Goal: Task Accomplishment & Management: Use online tool/utility

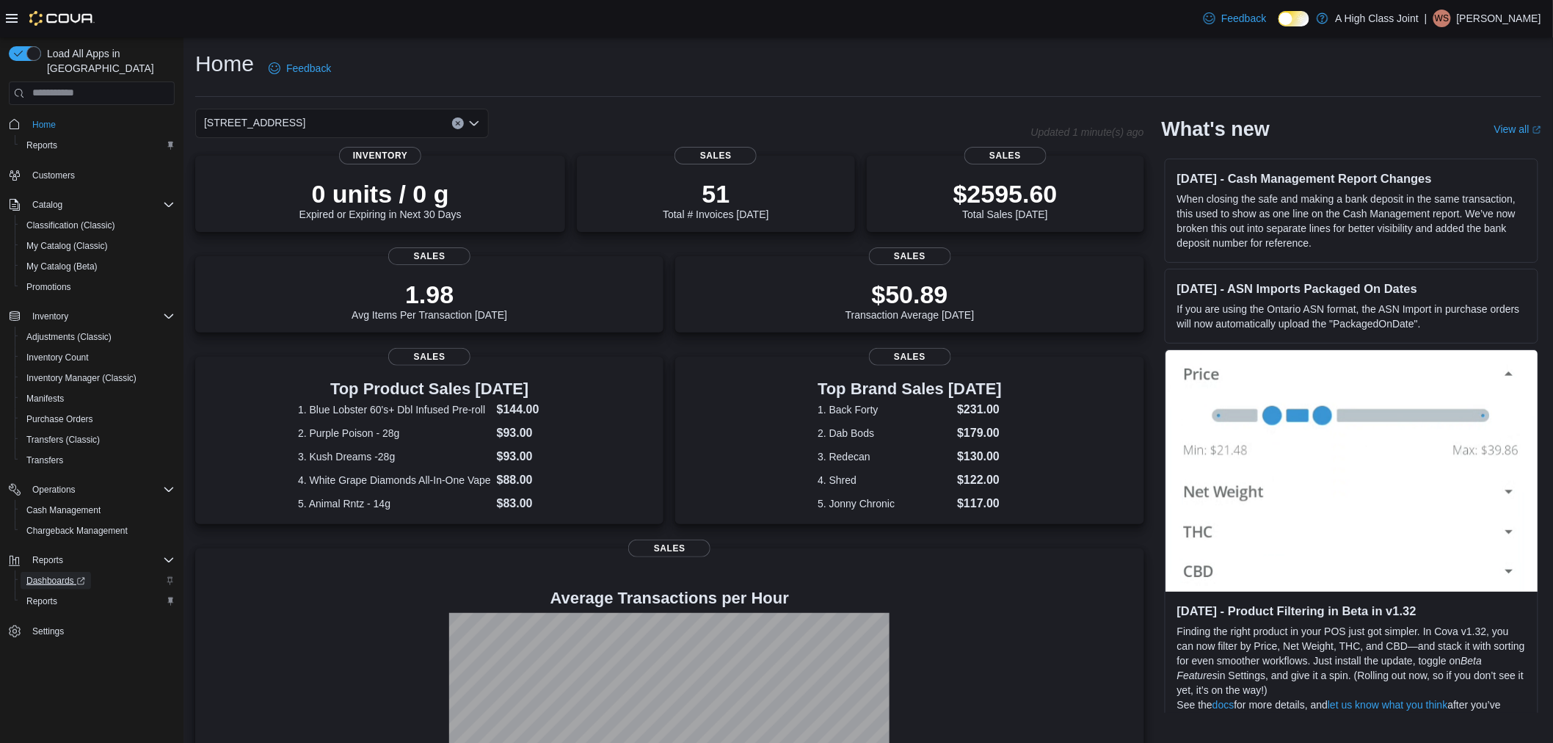
click at [67, 575] on span "Dashboards" at bounding box center [55, 581] width 59 height 12
click at [334, 125] on div "[STREET_ADDRESS]" at bounding box center [342, 123] width 294 height 29
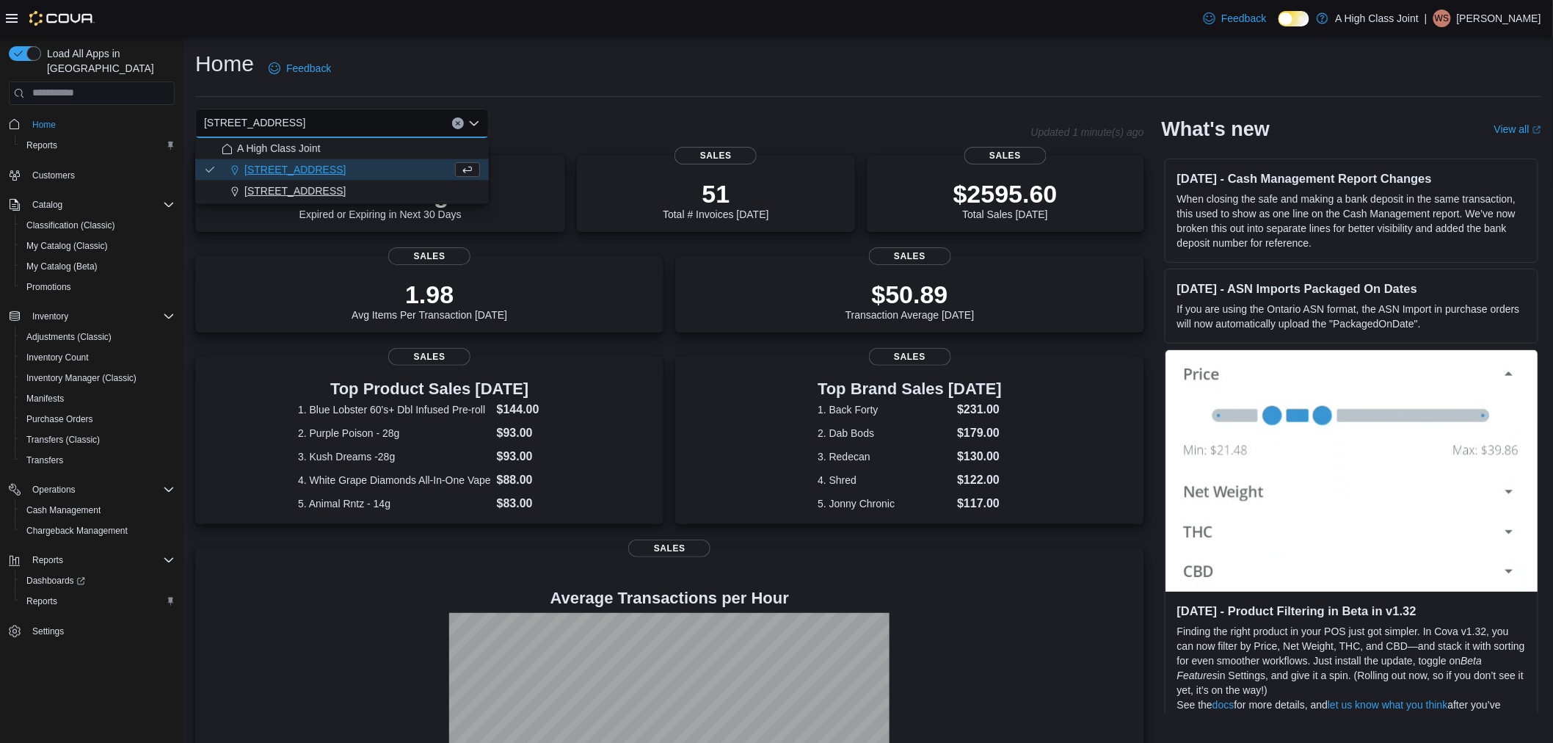
click at [416, 181] on button "[STREET_ADDRESS]" at bounding box center [342, 191] width 294 height 21
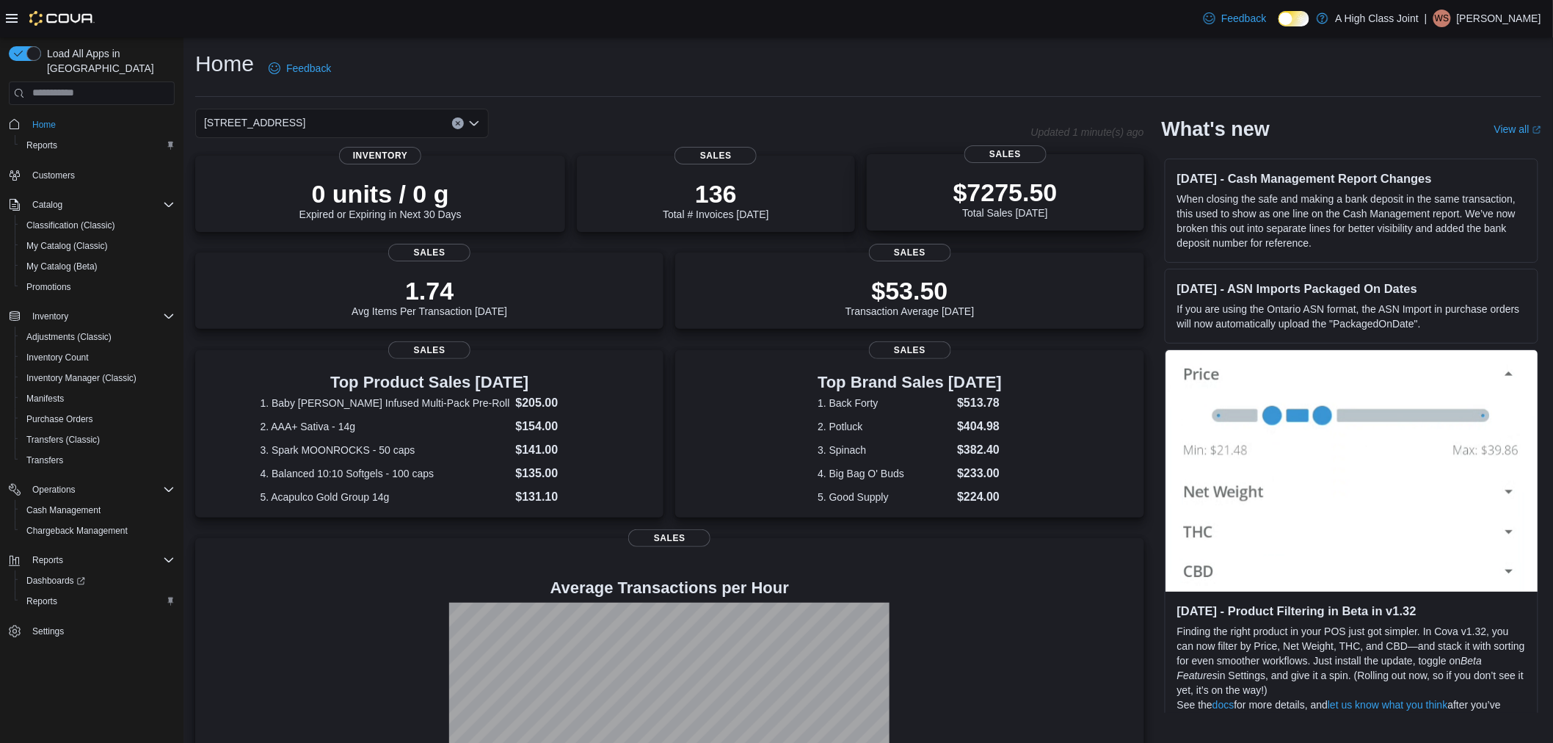
click at [1073, 194] on div "$7275.50 Total Sales [DATE]" at bounding box center [1005, 195] width 254 height 47
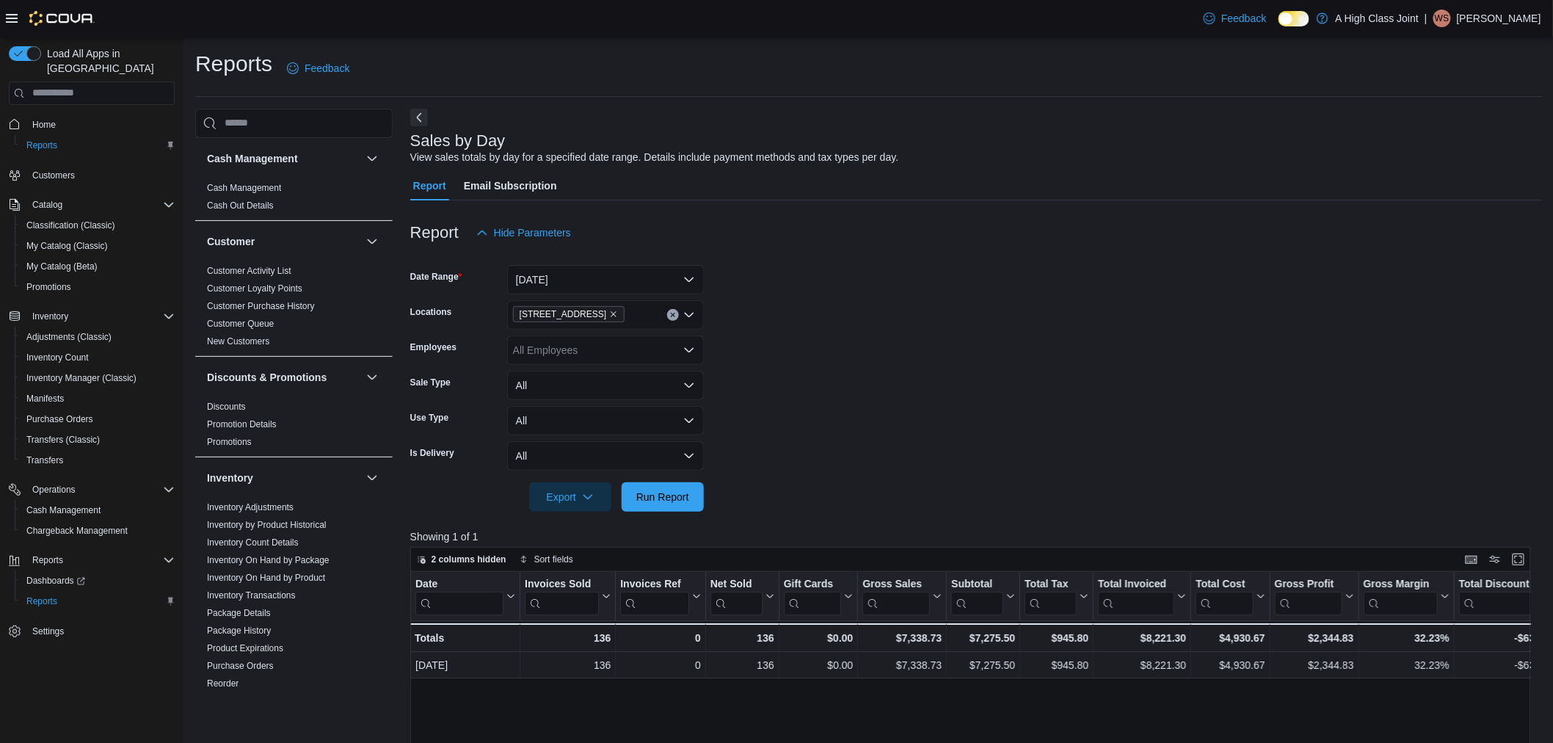
click at [672, 313] on icon "Clear input" at bounding box center [673, 315] width 6 height 6
click at [655, 345] on div "A High Class Joint" at bounding box center [605, 339] width 179 height 15
click at [646, 496] on span "Run Report" at bounding box center [662, 496] width 53 height 15
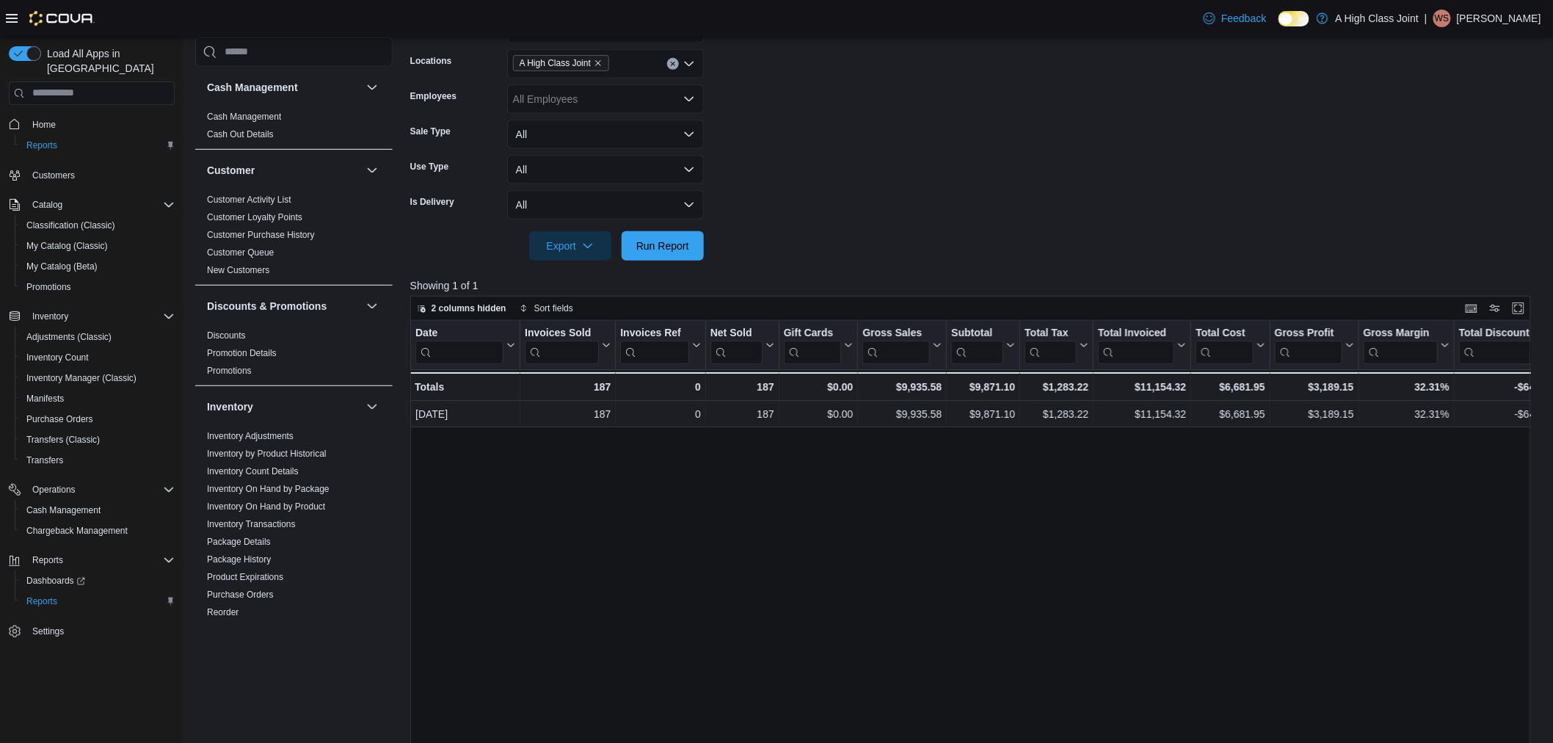
scroll to position [244, 0]
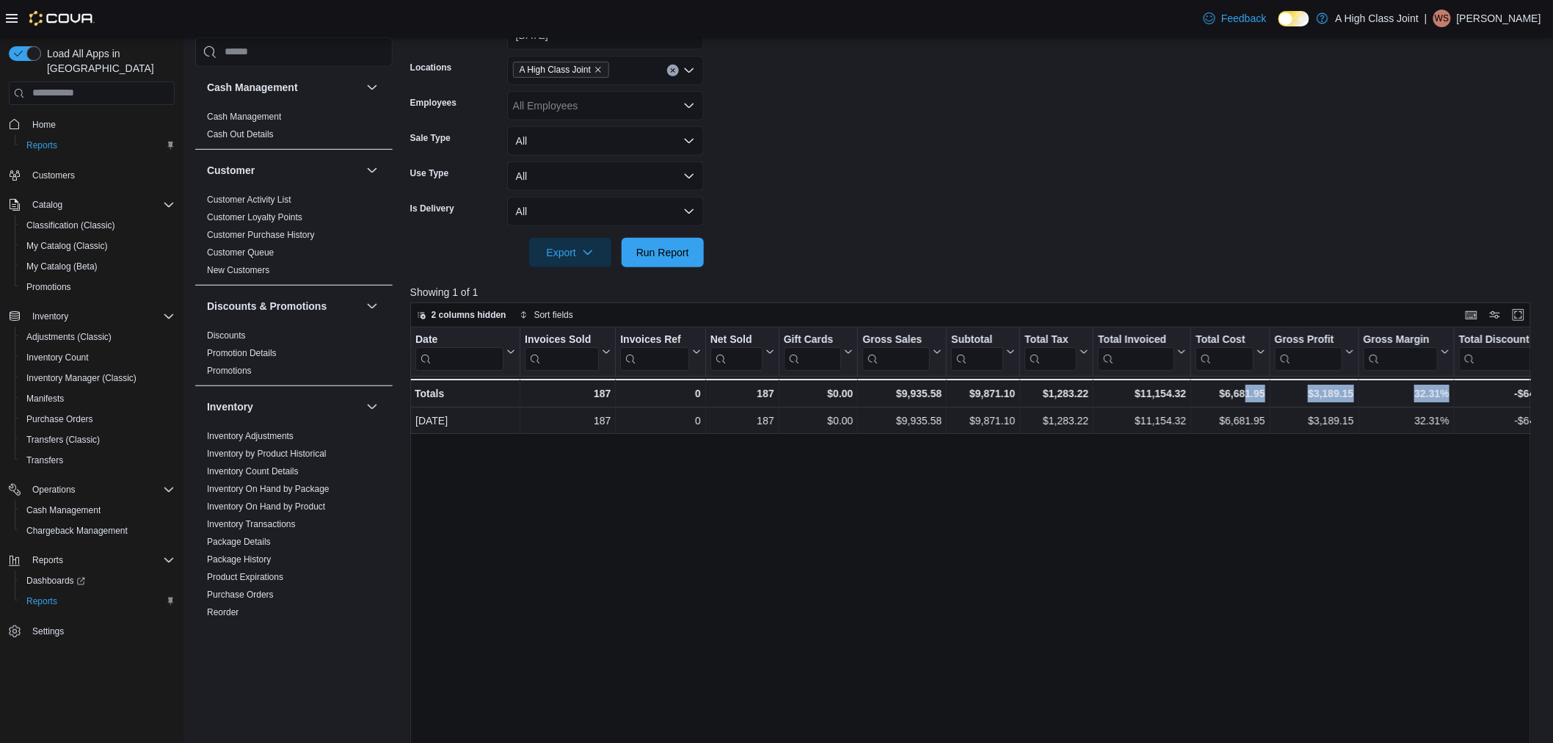
drag, startPoint x: 1440, startPoint y: 523, endPoint x: 1243, endPoint y: 533, distance: 196.9
click at [1243, 533] on div "Date Click to view column header actions Invoices Sold Click to view column hea…" at bounding box center [976, 611] width 1132 height 569
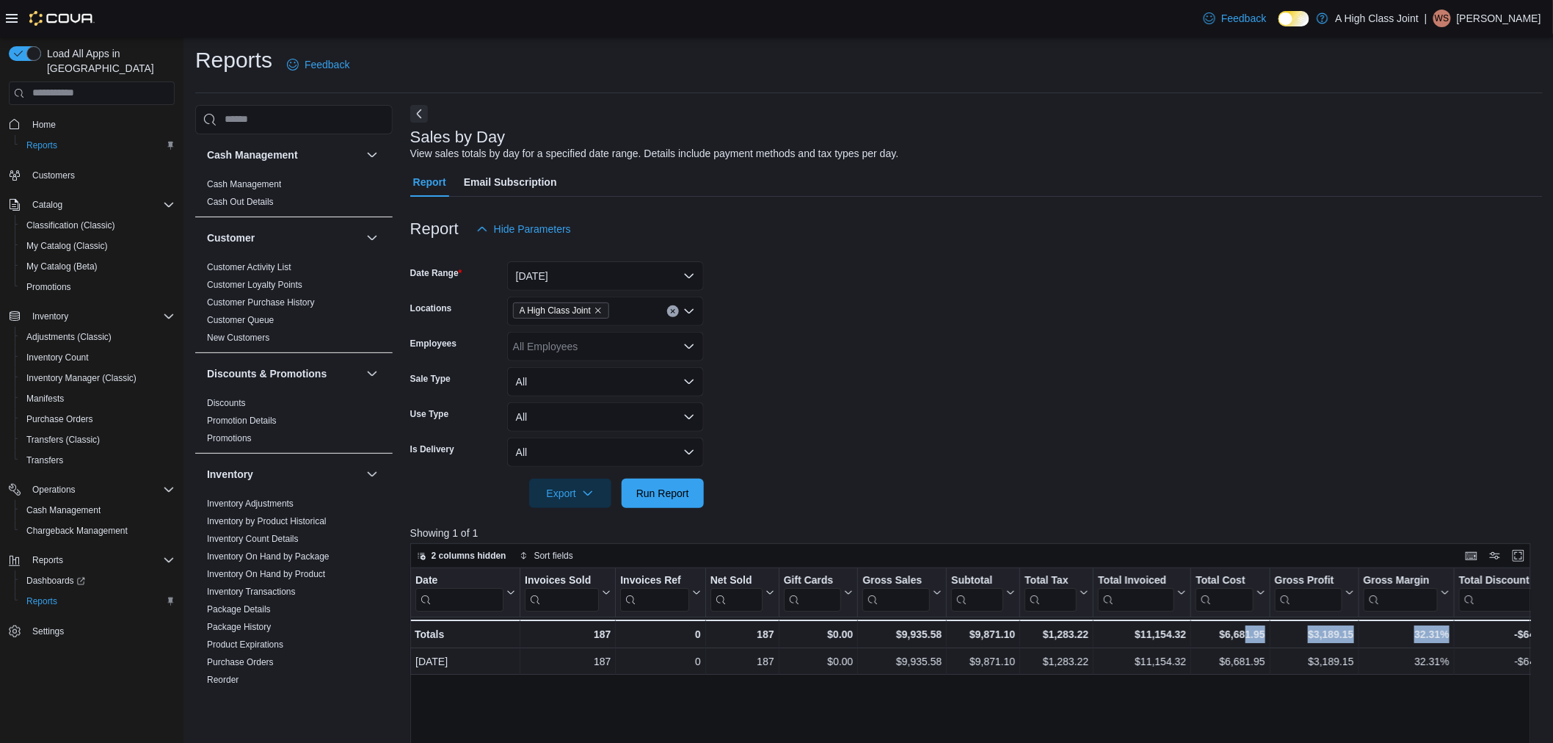
scroll to position [0, 0]
